Goal: Task Accomplishment & Management: Use online tool/utility

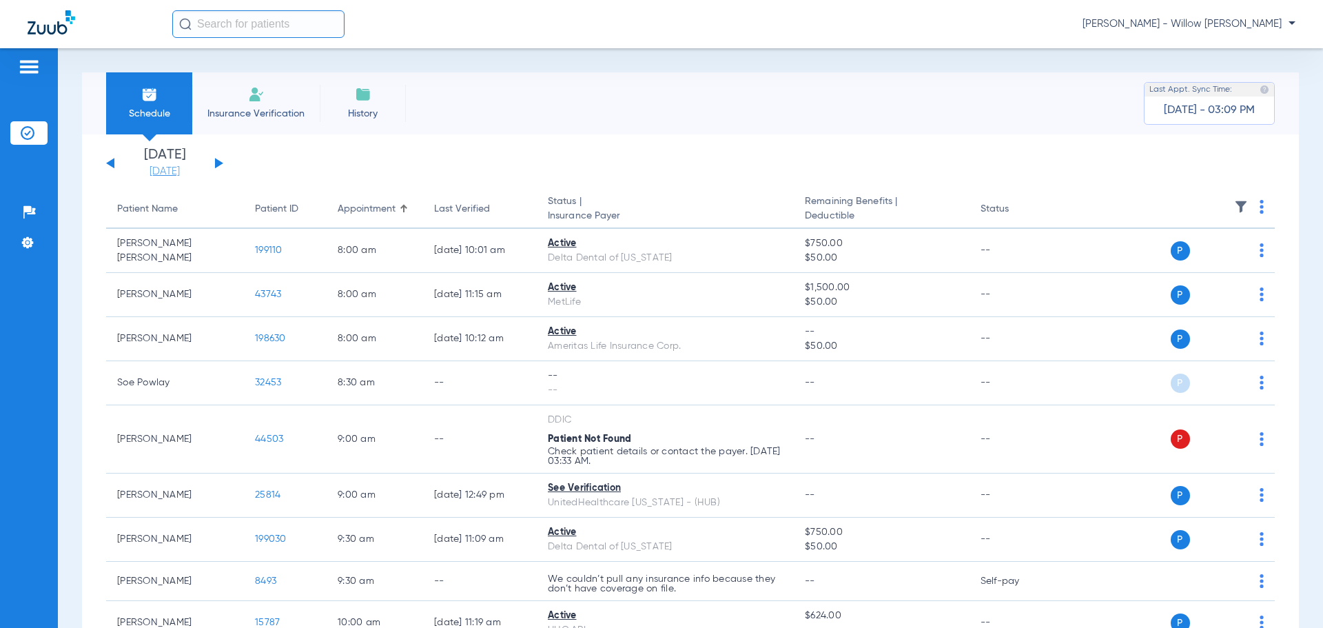
click at [173, 168] on link "[DATE]" at bounding box center [164, 172] width 83 height 14
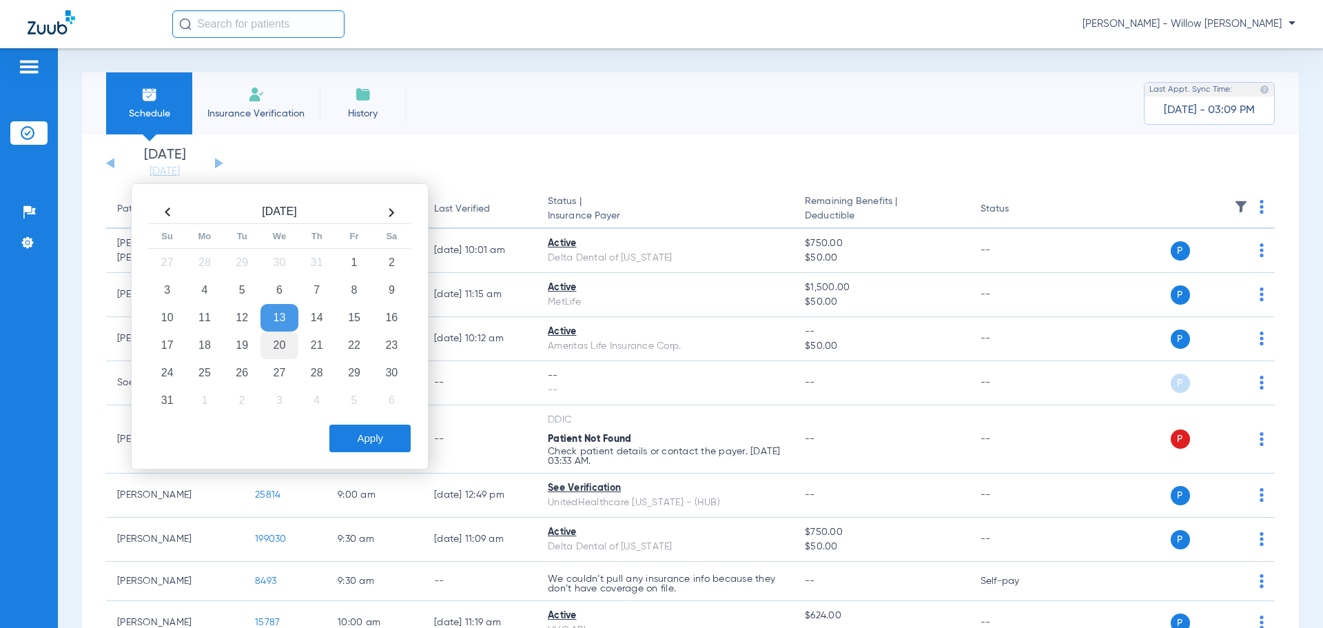
click at [278, 341] on td "20" at bounding box center [278, 345] width 37 height 28
click at [362, 448] on button "Apply" at bounding box center [369, 438] width 81 height 28
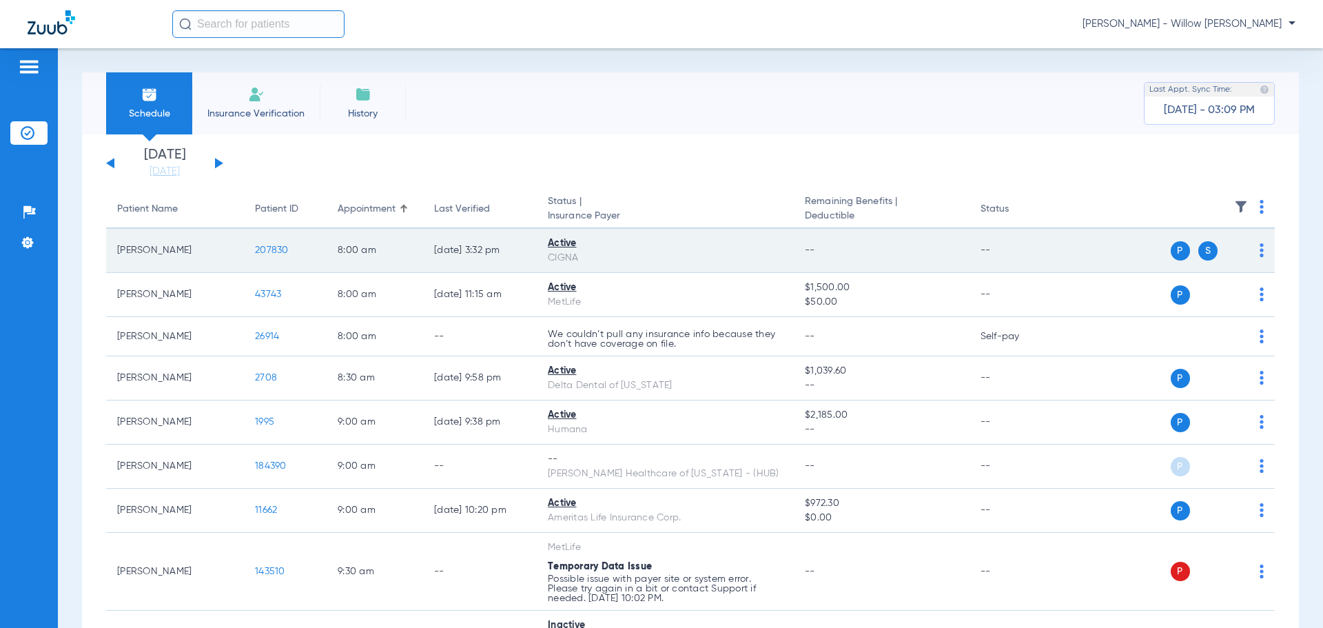
click at [269, 248] on span "207830" at bounding box center [272, 250] width 34 height 10
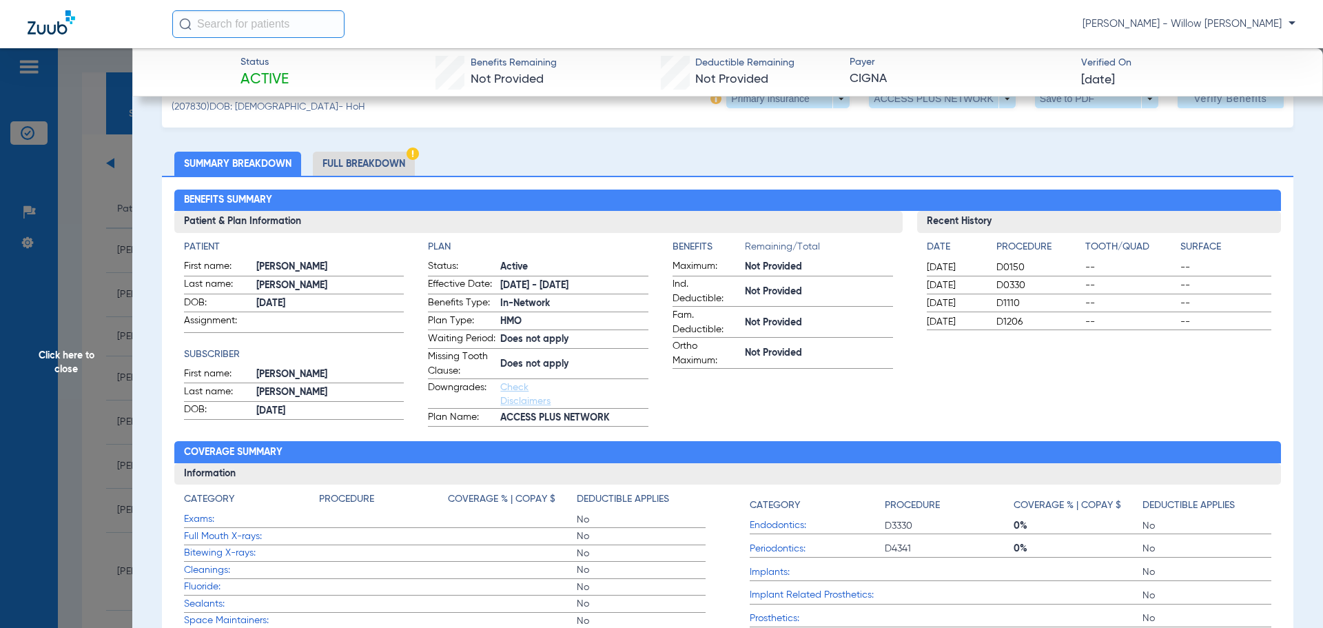
scroll to position [69, 0]
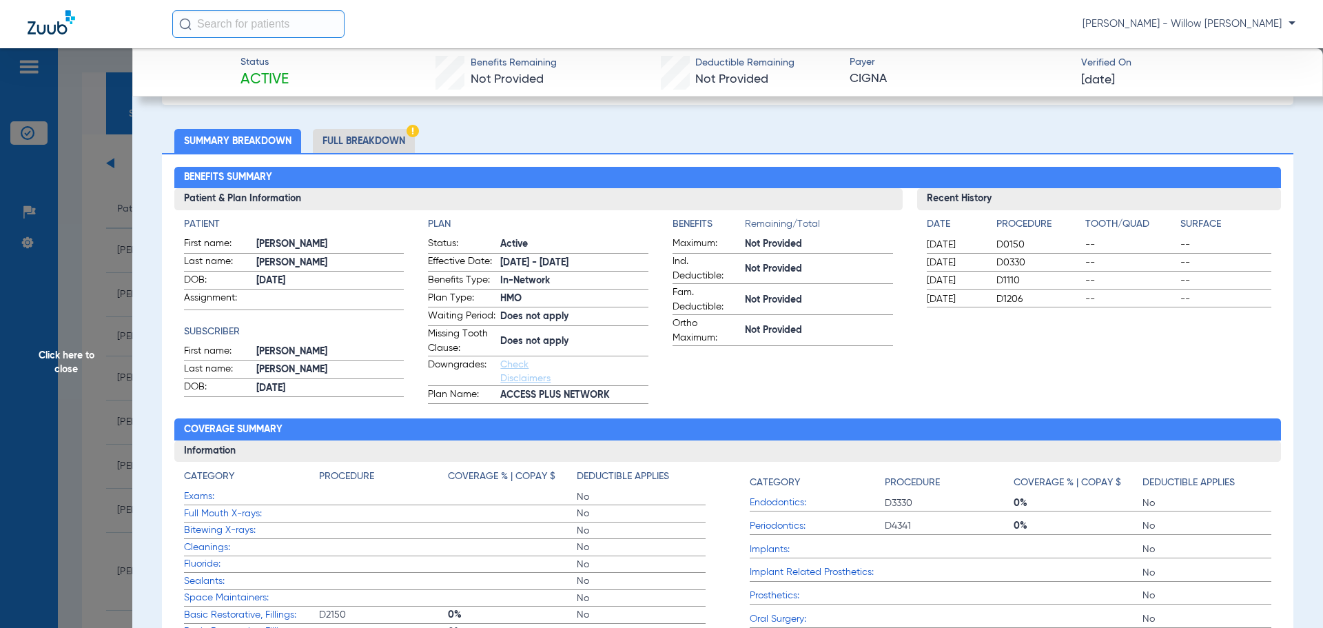
click at [355, 139] on li "Full Breakdown" at bounding box center [364, 141] width 102 height 24
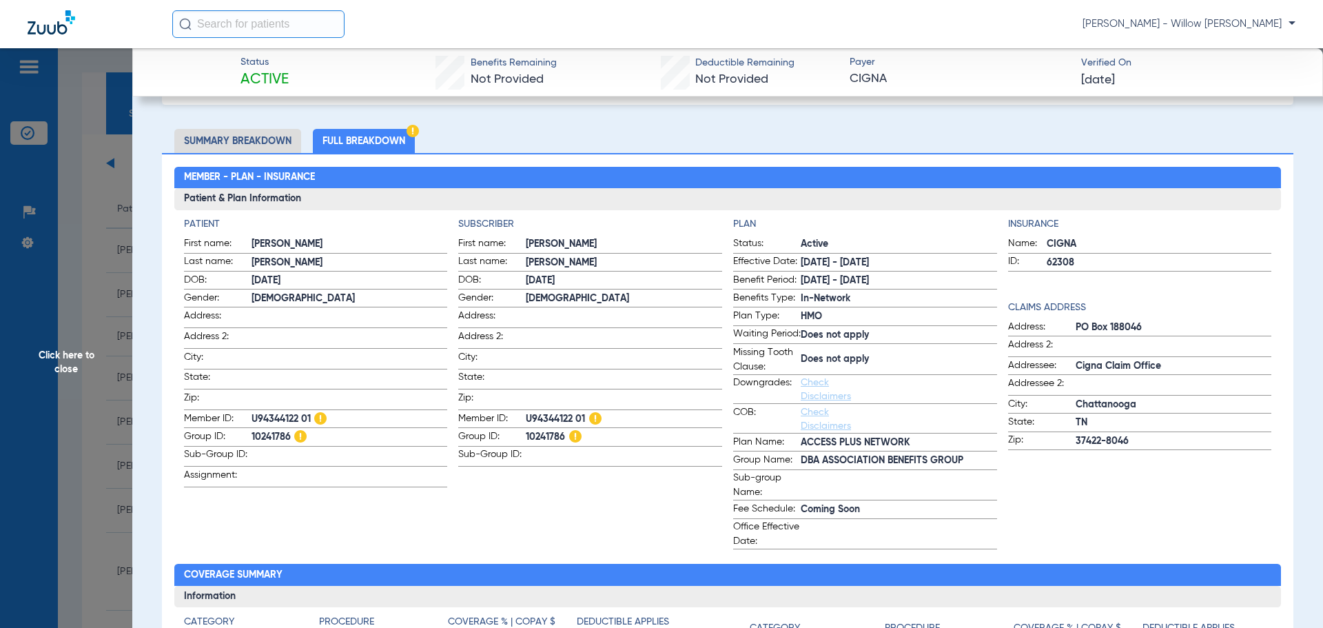
click at [203, 144] on li "Summary Breakdown" at bounding box center [237, 141] width 127 height 24
